Goal: Task Accomplishment & Management: Manage account settings

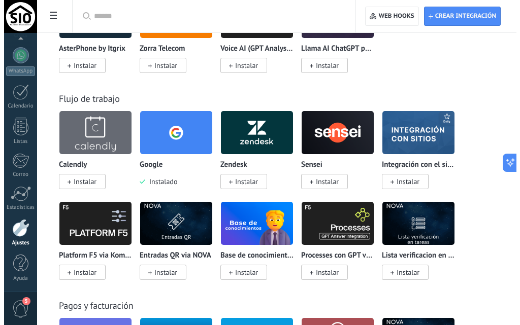
scroll to position [1625, 0]
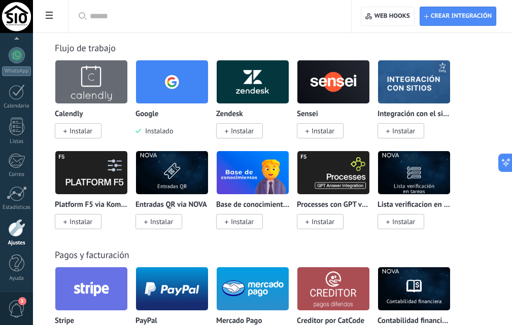
click at [408, 224] on span "Instalar" at bounding box center [404, 221] width 23 height 9
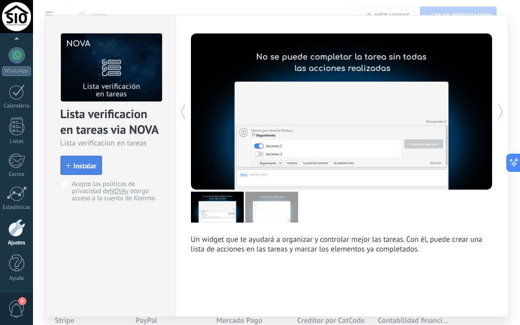
click at [74, 164] on span "Instalar" at bounding box center [85, 165] width 23 height 7
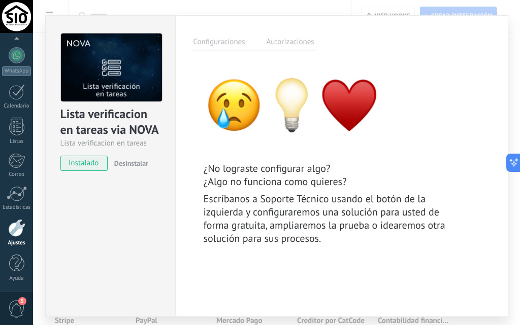
click at [119, 164] on span "Desinstalar" at bounding box center [131, 163] width 34 height 9
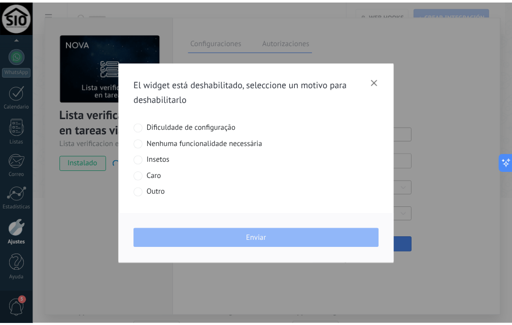
scroll to position [0, 0]
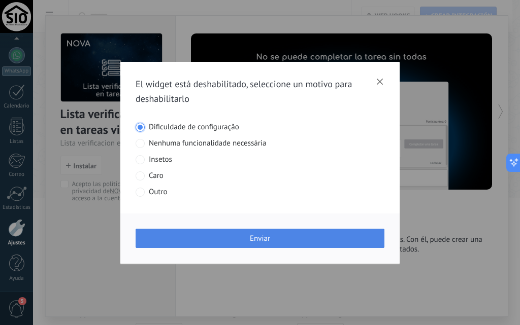
click at [263, 244] on button "Enviar" at bounding box center [260, 238] width 249 height 19
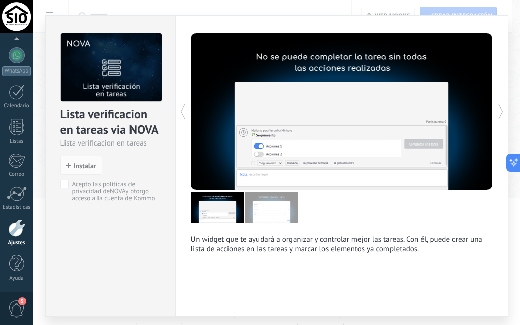
click at [140, 9] on div "Lista verificacion en tareas via NOVA Lista verificacion en tareas install Inst…" at bounding box center [276, 162] width 487 height 325
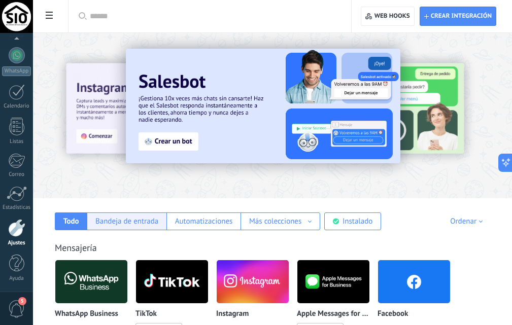
click at [124, 223] on div "Bandeja de entrada" at bounding box center [126, 222] width 63 height 10
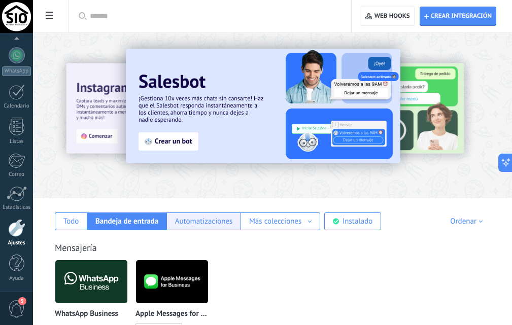
scroll to position [102, 0]
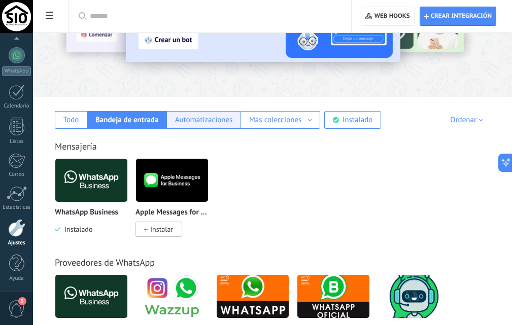
click at [209, 119] on div "Automatizaciones" at bounding box center [204, 120] width 58 height 10
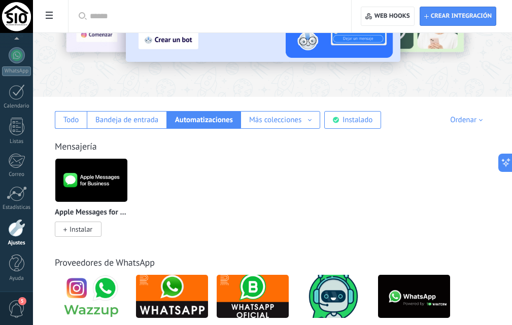
scroll to position [0, 0]
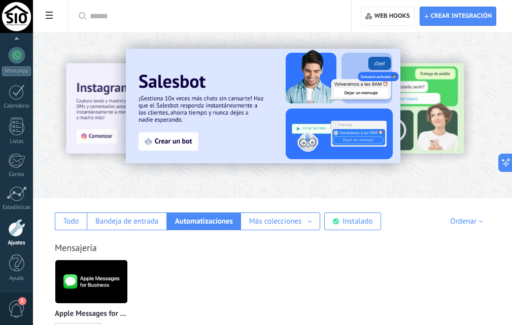
click at [44, 14] on span at bounding box center [49, 17] width 17 height 20
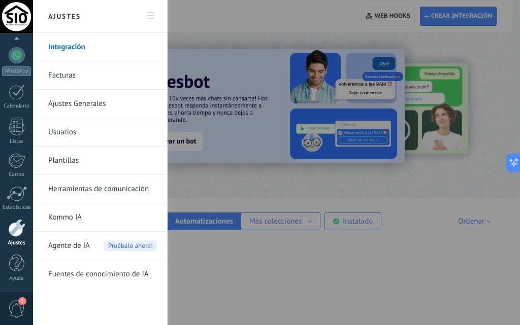
click at [91, 275] on link "Fuentes de conocimiento de IA" at bounding box center [102, 274] width 109 height 28
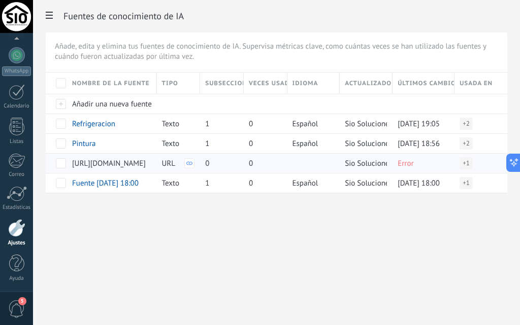
click at [59, 188] on div at bounding box center [56, 183] width 21 height 20
click at [59, 185] on span at bounding box center [61, 183] width 10 height 10
drag, startPoint x: 62, startPoint y: 168, endPoint x: 62, endPoint y: 158, distance: 9.7
click at [63, 167] on span at bounding box center [61, 163] width 10 height 10
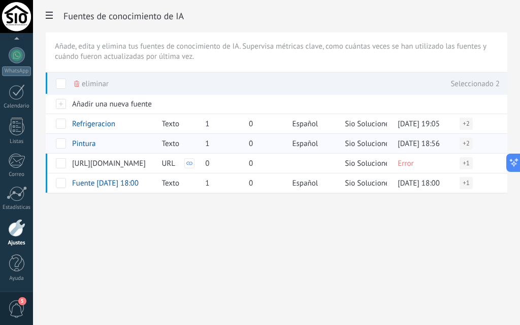
click at [60, 146] on span at bounding box center [61, 144] width 10 height 10
click at [64, 128] on span at bounding box center [61, 124] width 10 height 10
click at [57, 122] on span at bounding box center [61, 124] width 10 height 10
click at [51, 17] on icon at bounding box center [49, 15] width 7 height 7
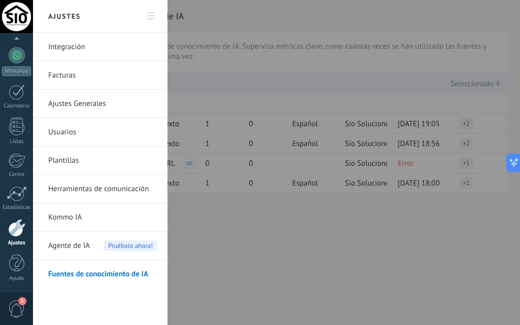
click at [86, 244] on span "Agente de IA" at bounding box center [69, 246] width 42 height 28
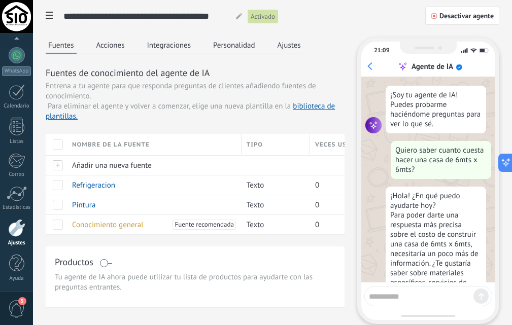
scroll to position [755, 0]
